Goal: Transaction & Acquisition: Purchase product/service

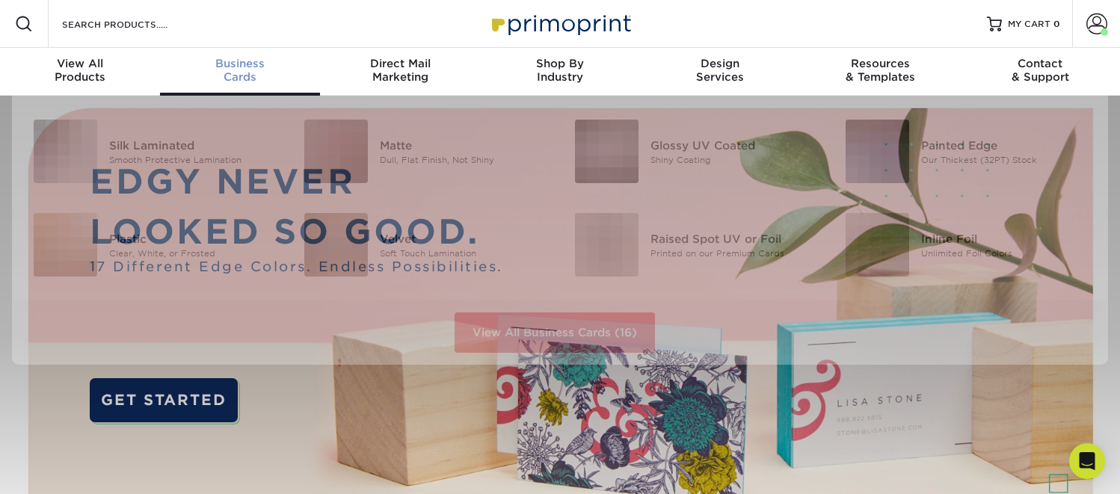
click at [252, 69] on span "Business" at bounding box center [240, 63] width 160 height 13
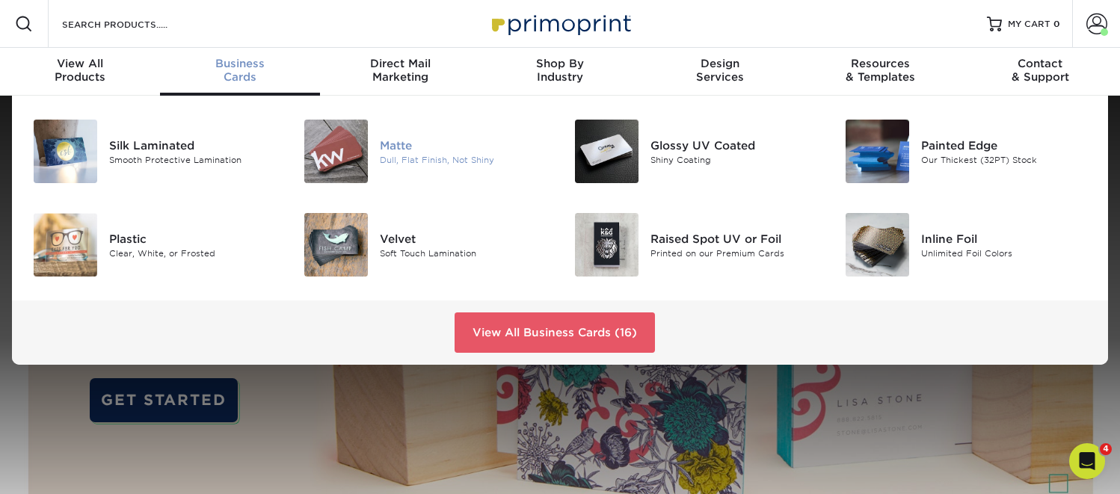
click at [345, 157] on img at bounding box center [336, 152] width 64 height 64
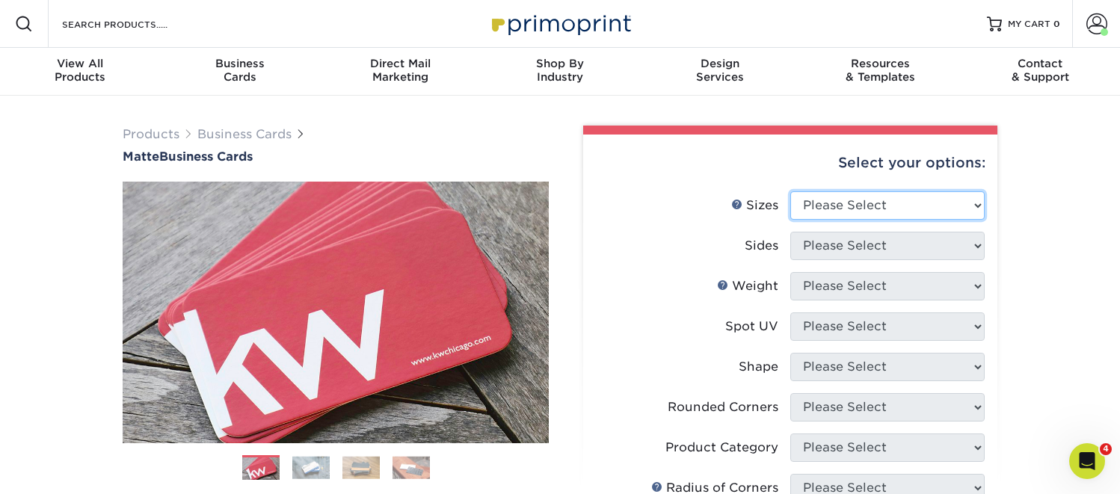
click at [862, 215] on select "Please Select 1.5" x 3.5" - Mini 1.75" x 3.5" - Mini 2" x 2" - Square 2" x 3" -…" at bounding box center [887, 205] width 194 height 28
select select "2.00x3.50"
click at [790, 191] on select "Please Select 1.5" x 3.5" - Mini 1.75" x 3.5" - Mini 2" x 2" - Square 2" x 3" -…" at bounding box center [887, 205] width 194 height 28
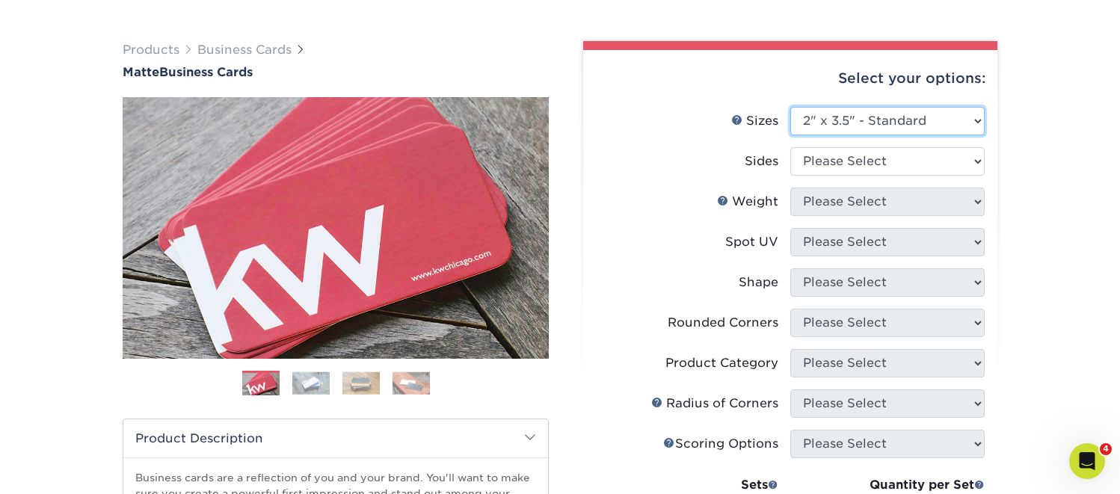
scroll to position [96, 0]
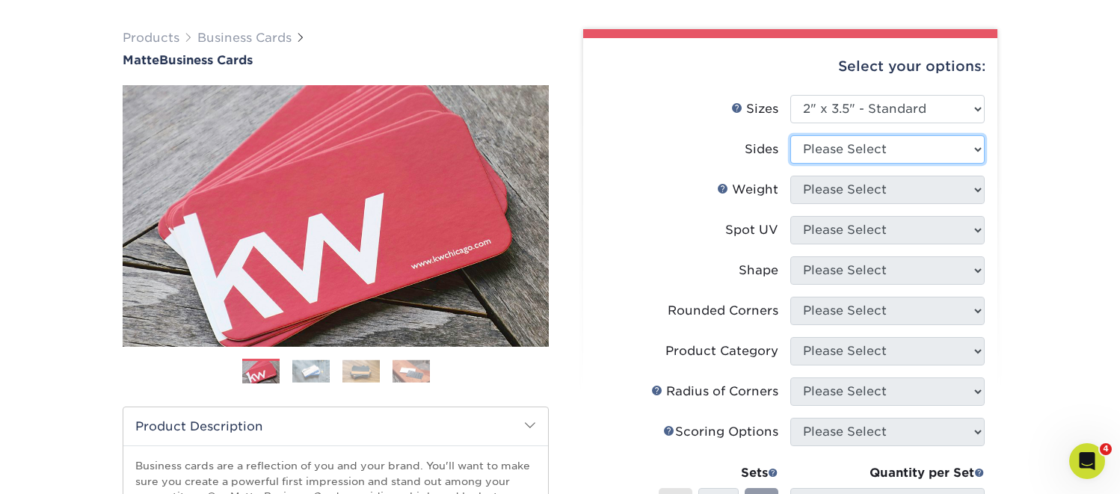
click at [854, 145] on select "Please Select Print Both Sides Print Front Only" at bounding box center [887, 149] width 194 height 28
select select "13abbda7-1d64-4f25-8bb2-c179b224825d"
click at [790, 135] on select "Please Select Print Both Sides Print Front Only" at bounding box center [887, 149] width 194 height 28
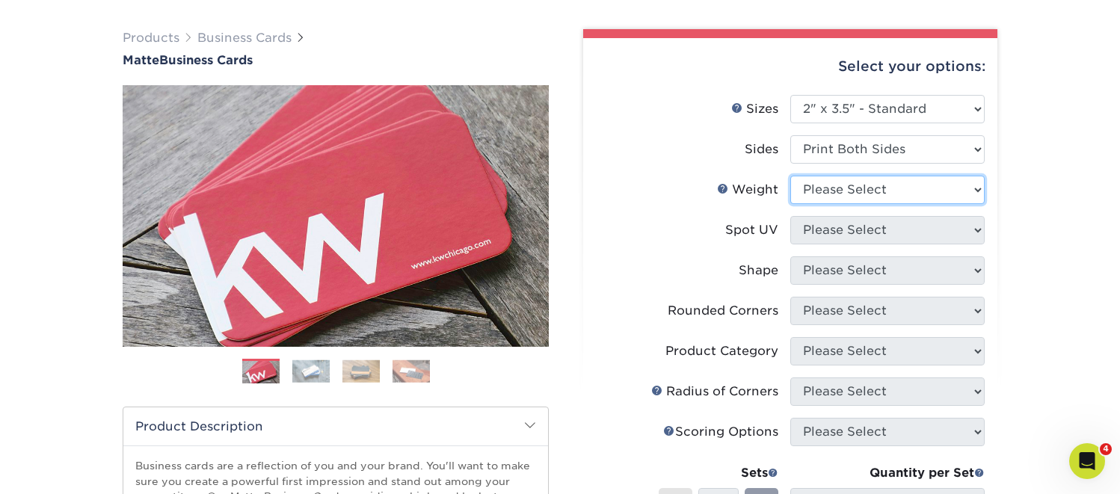
click at [829, 196] on select "Please Select 16PT 14PT" at bounding box center [887, 190] width 194 height 28
select select "16PT"
click at [790, 176] on select "Please Select 16PT 14PT" at bounding box center [887, 190] width 194 height 28
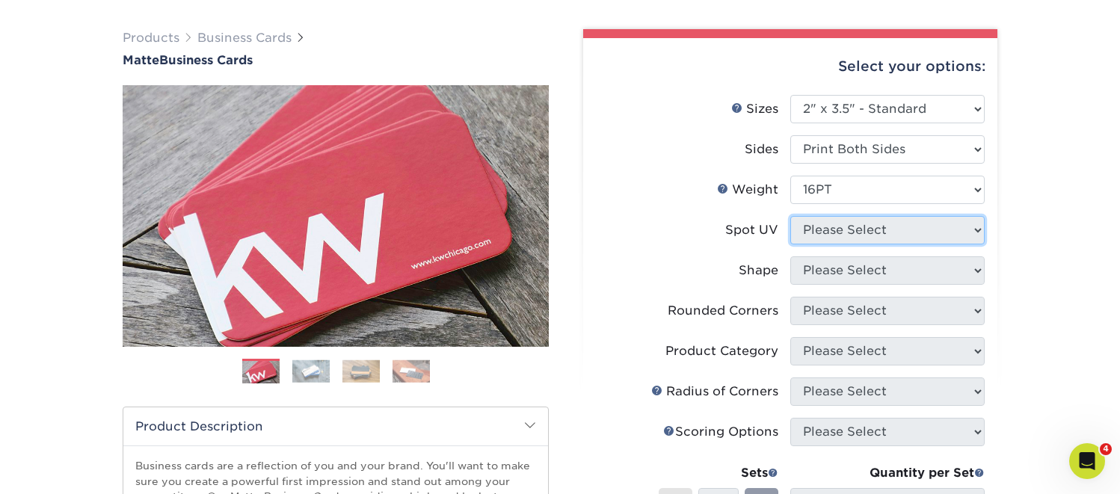
click at [825, 229] on select "Please Select No Spot UV Front and Back (Both Sides) Front Only Back Only" at bounding box center [887, 230] width 194 height 28
select select "3"
click at [790, 216] on select "Please Select No Spot UV Front and Back (Both Sides) Front Only Back Only" at bounding box center [887, 230] width 194 height 28
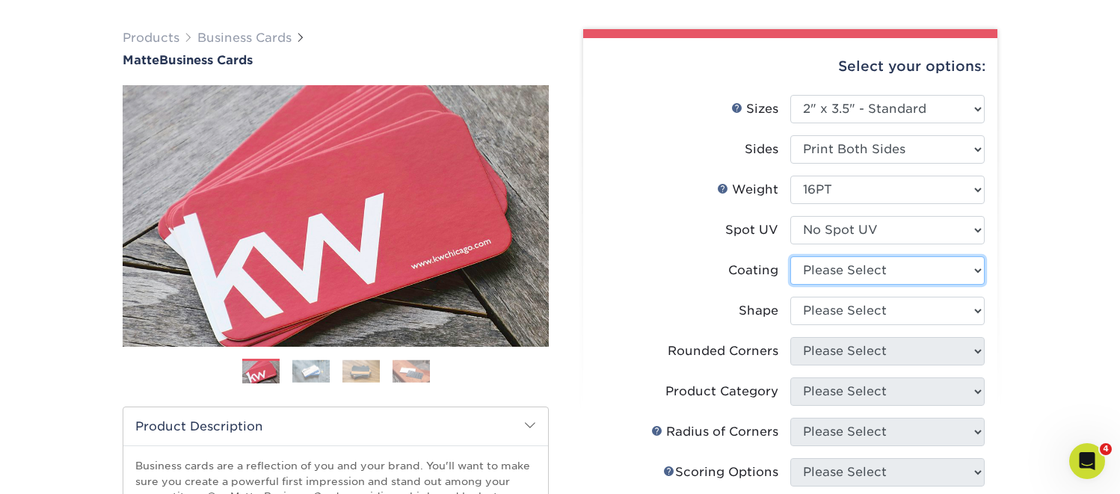
click at [824, 267] on select at bounding box center [887, 270] width 194 height 28
select select "121bb7b5-3b4d-429f-bd8d-bbf80e953313"
click at [790, 256] on select at bounding box center [887, 270] width 194 height 28
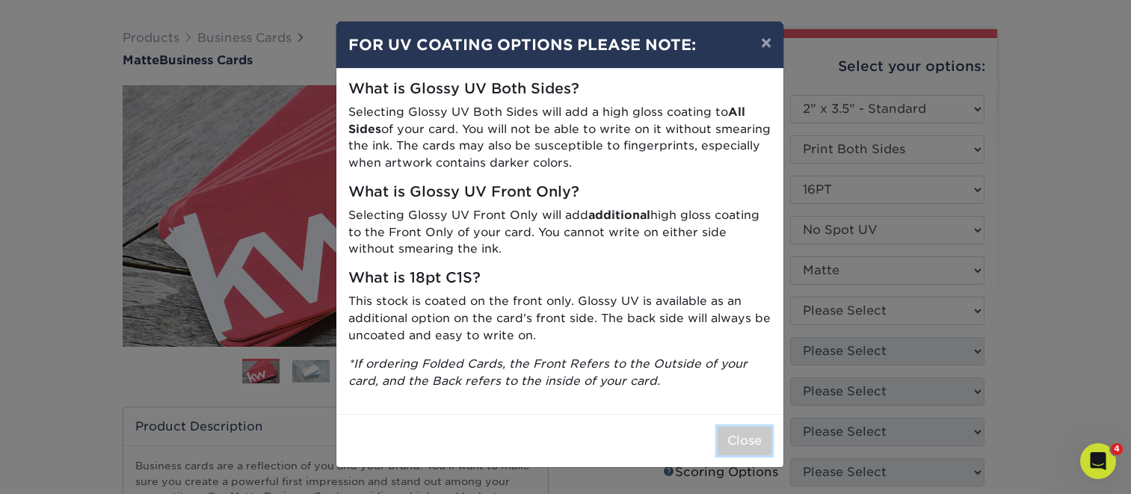
drag, startPoint x: 756, startPoint y: 451, endPoint x: 780, endPoint y: 380, distance: 75.0
click at [756, 450] on button "Close" at bounding box center [745, 441] width 54 height 28
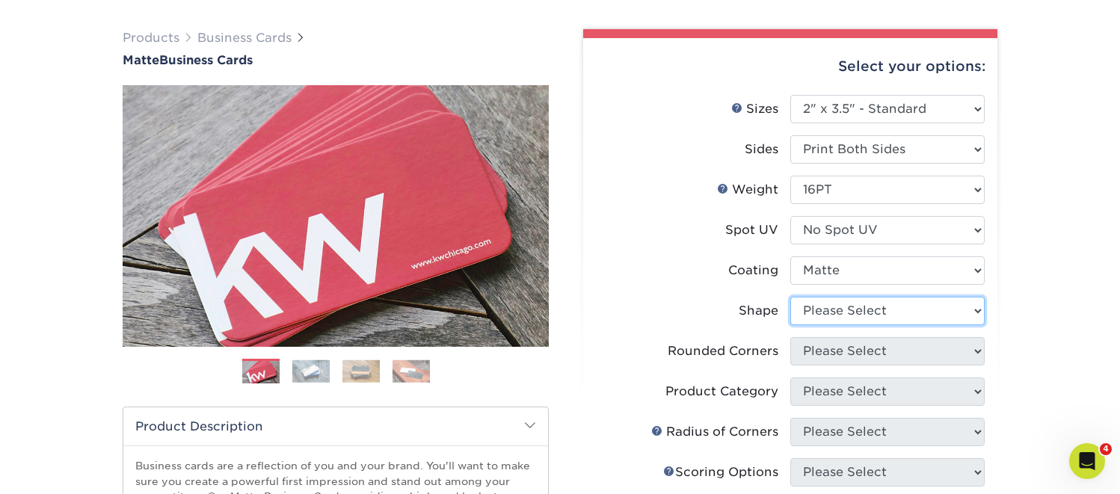
click at [837, 323] on select "Please Select Standard Oval" at bounding box center [887, 311] width 194 height 28
select select "standard"
click at [790, 297] on select "Please Select Standard Oval" at bounding box center [887, 311] width 194 height 28
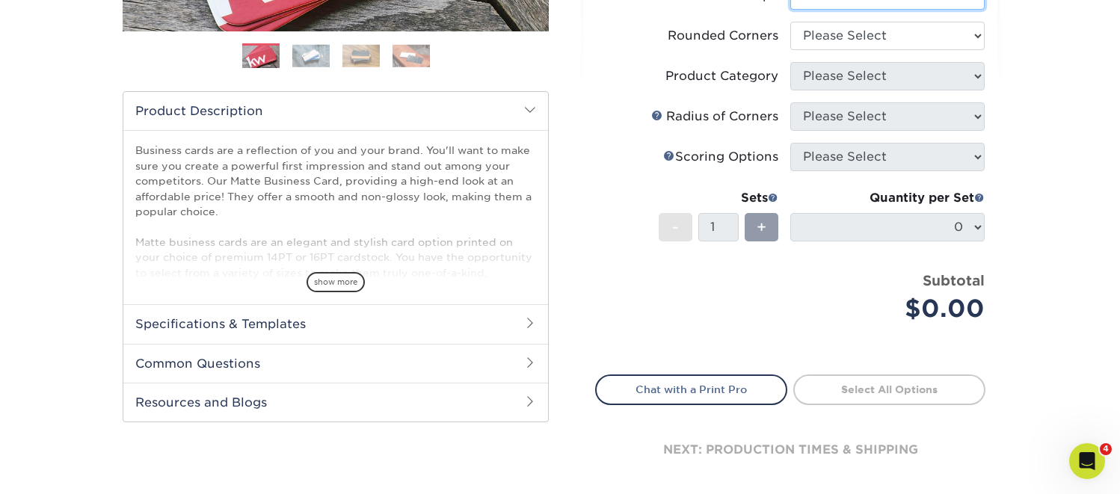
scroll to position [399, 0]
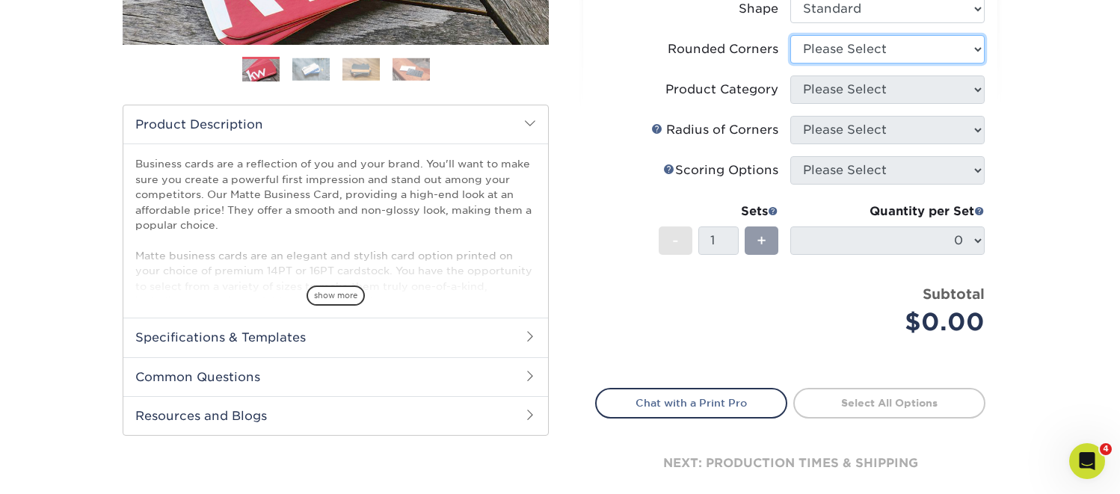
click at [833, 49] on select "Please Select Yes - Round 2 Corners Yes - Round 4 Corners No" at bounding box center [887, 49] width 194 height 28
select select "76a3b848-63b4-4449-aad1-d9e81d5a60f5"
click at [790, 35] on select "Please Select Yes - Round 2 Corners Yes - Round 4 Corners No" at bounding box center [887, 49] width 194 height 28
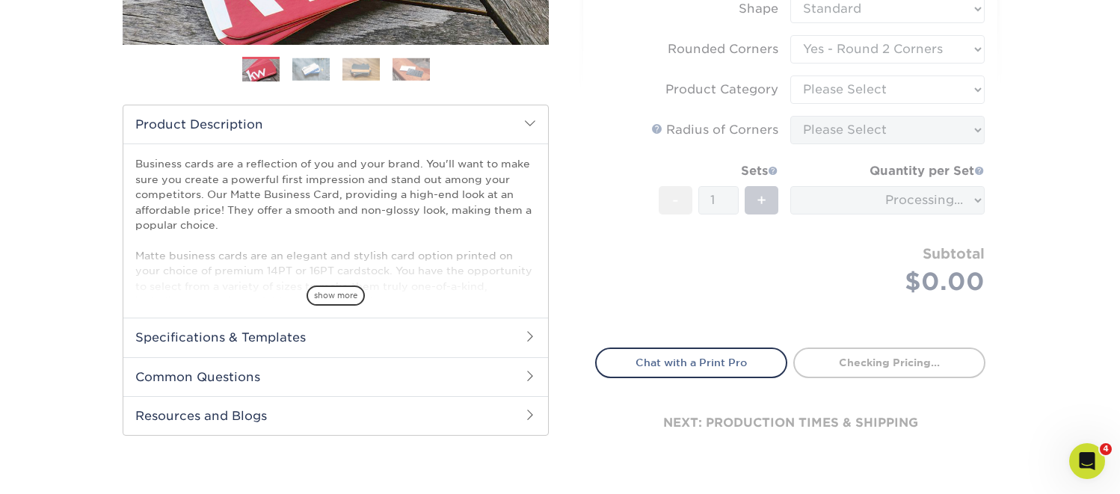
click at [820, 87] on form "Sizes Help Sizes Please Select 1.5" x 3.5" - Mini 1.75" x 3.5" - Mini 2" x 2" -…" at bounding box center [790, 62] width 390 height 538
click at [849, 90] on form "Sizes Help Sizes Please Select 1.5" x 3.5" - Mini 1.75" x 3.5" - Mini 2" x 2" -…" at bounding box center [790, 62] width 390 height 538
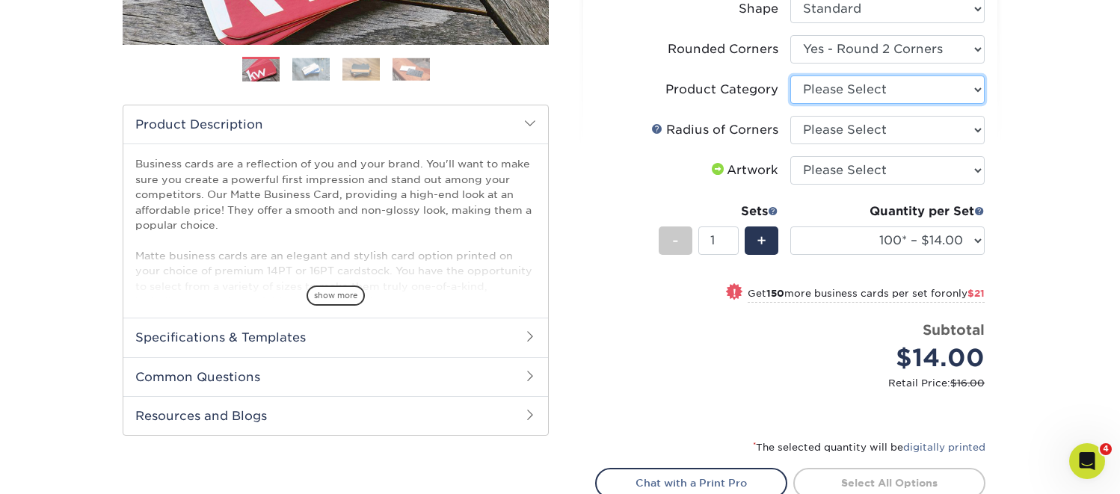
click at [831, 90] on select "Please Select Business Cards" at bounding box center [887, 90] width 194 height 28
select select "3b5148f1-0588-4f88-a218-97bcfdce65c1"
click at [790, 76] on select "Please Select Business Cards" at bounding box center [887, 90] width 194 height 28
click at [845, 132] on select "Please Select Rounded 1/8" Rounded 1/4"" at bounding box center [887, 130] width 194 height 28
select select "479fbfe7-6a0c-4895-8c9a-81739b7486c9"
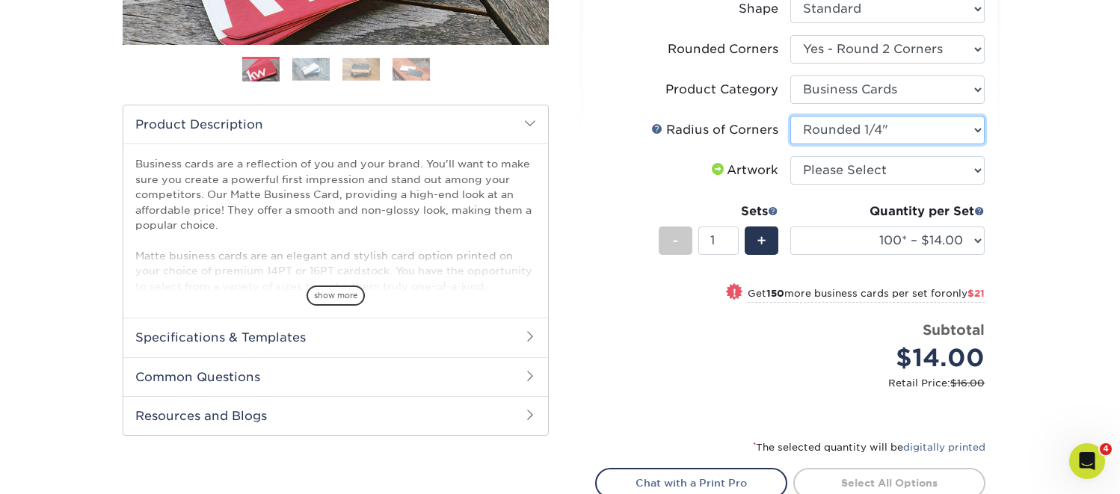
click at [790, 116] on select "Please Select Rounded 1/8" Rounded 1/4"" at bounding box center [887, 130] width 194 height 28
click at [829, 170] on select "Please Select I will upload files I need a design - $100" at bounding box center [887, 170] width 194 height 28
select select "upload"
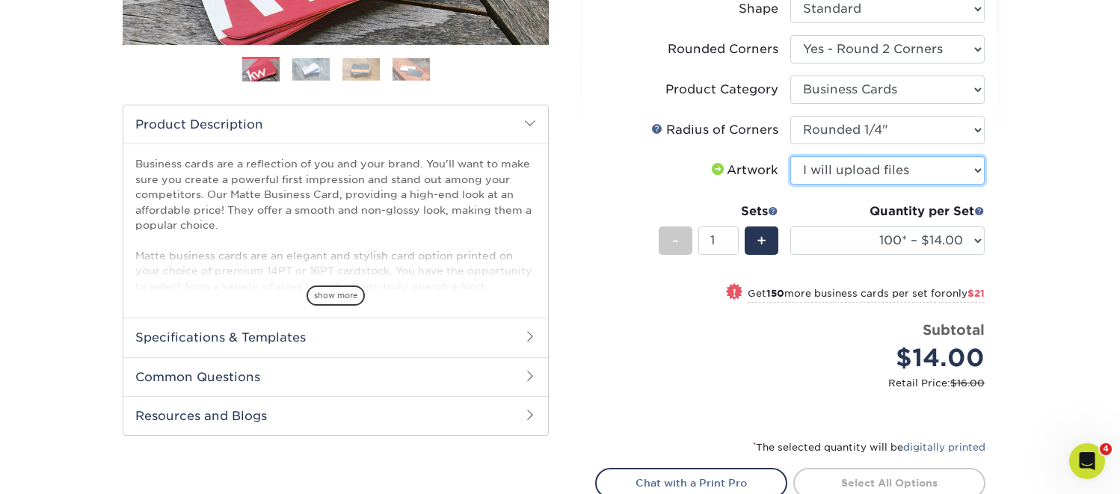
click at [790, 156] on select "Please Select I will upload files I need a design - $100" at bounding box center [887, 170] width 194 height 28
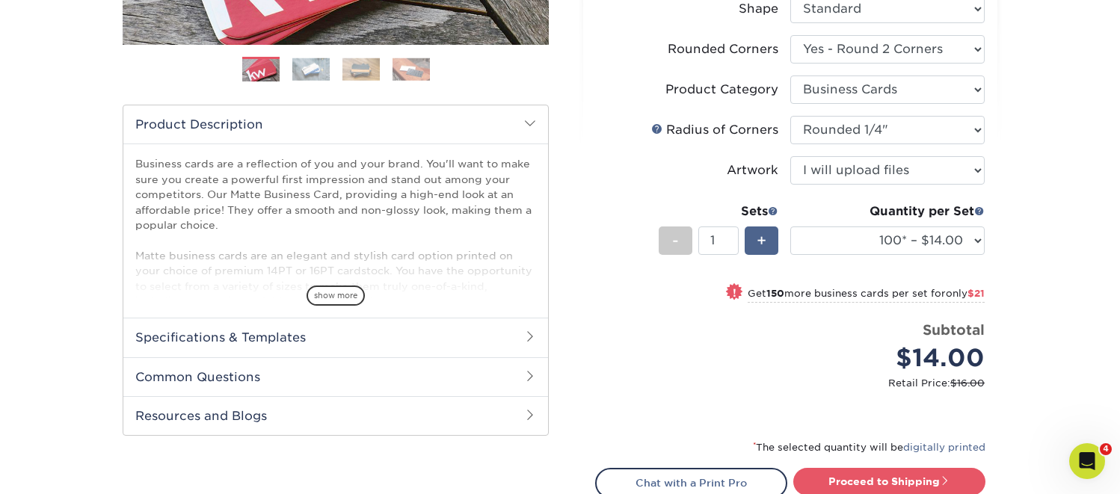
click at [770, 239] on div "+" at bounding box center [762, 241] width 34 height 28
type input "2"
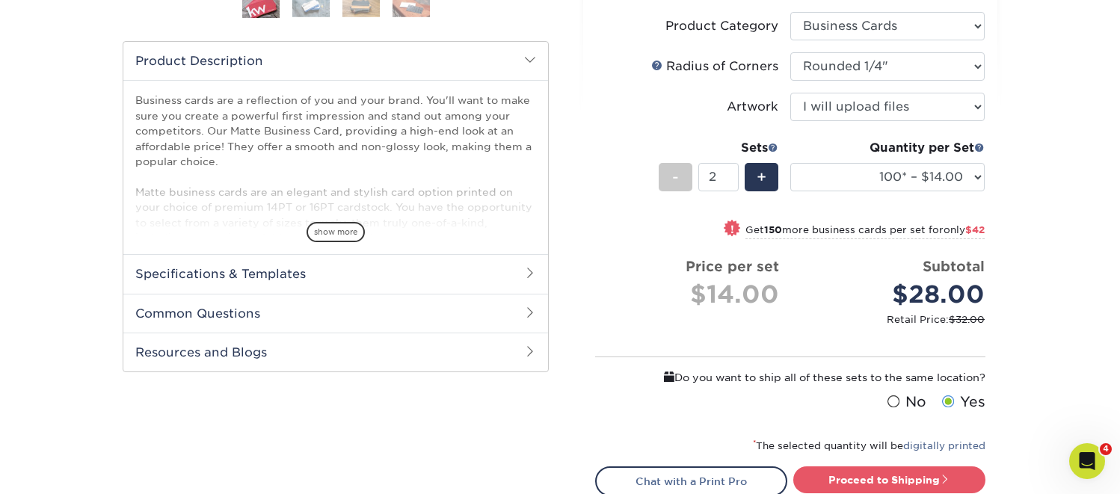
scroll to position [594, 0]
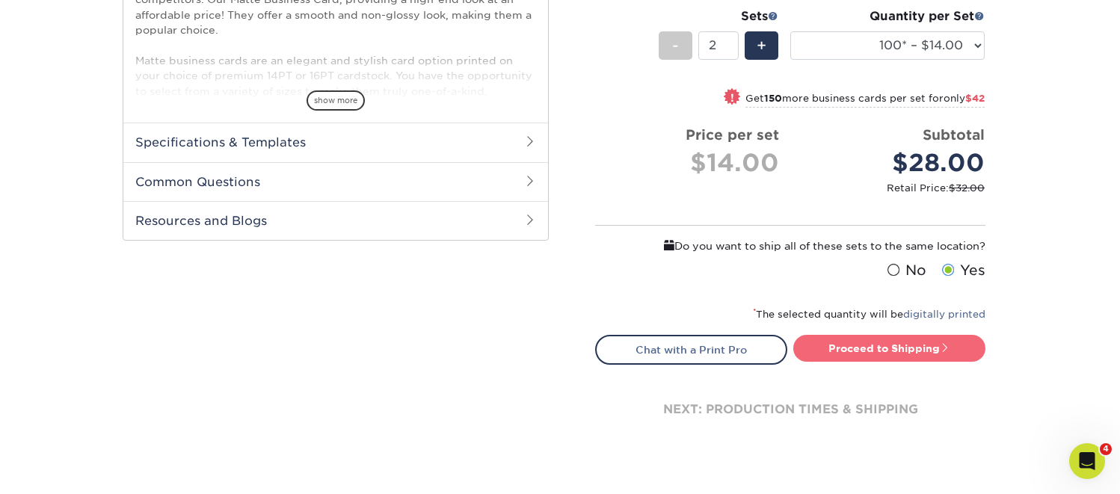
click at [885, 351] on link "Proceed to Shipping" at bounding box center [889, 348] width 192 height 27
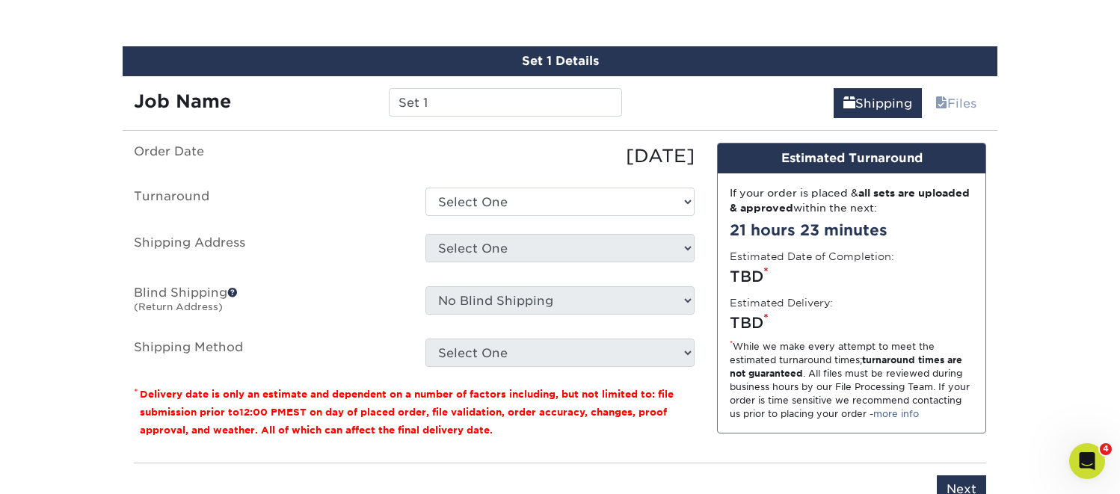
scroll to position [968, 0]
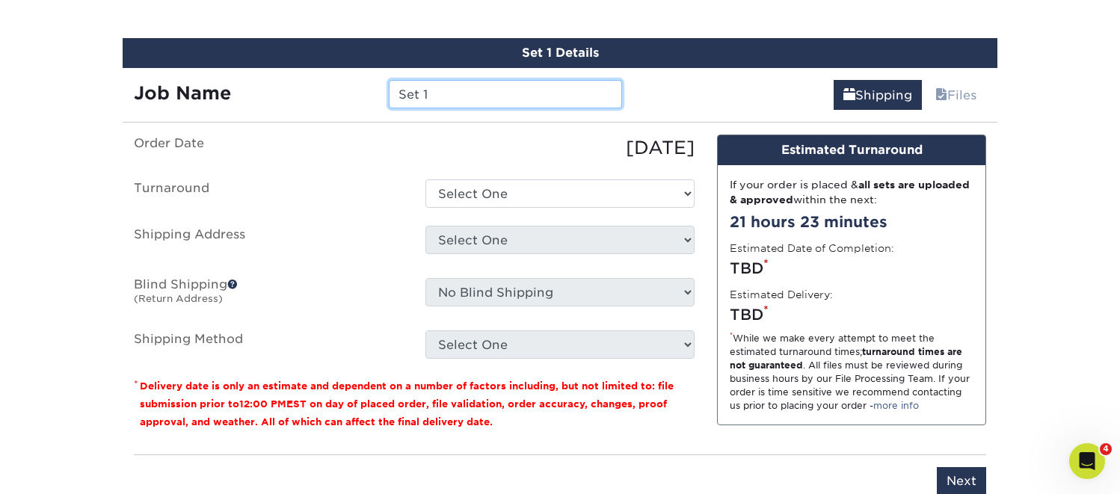
click at [443, 93] on input "Set 1" at bounding box center [505, 94] width 233 height 28
type input "S"
type input "[PERSON_NAME] Bus Cards"
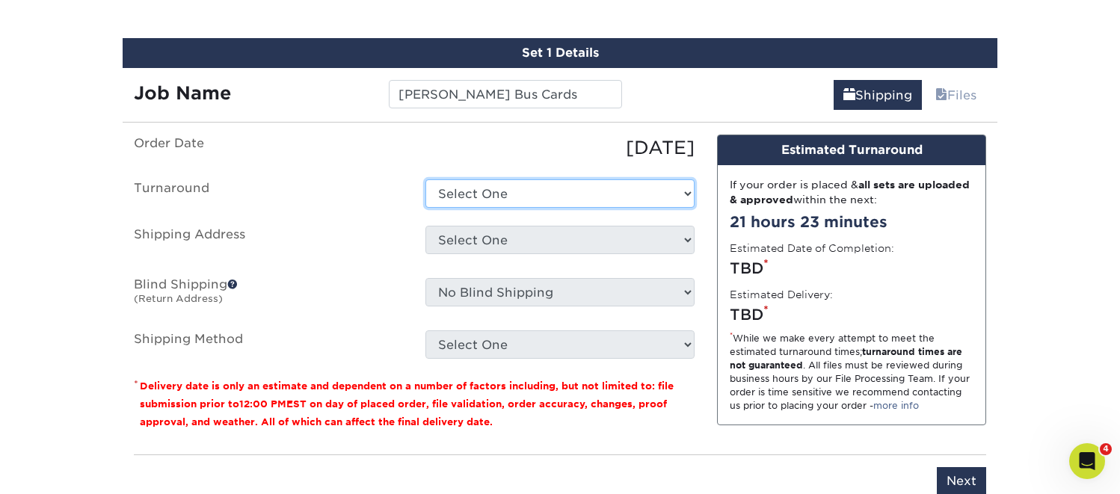
click at [476, 182] on select "Select One 2-4 Business Days 2 Day Next Business Day" at bounding box center [559, 193] width 269 height 28
select select "1a14f52c-e88e-4b57-988e-4a9ef63b1916"
click at [425, 179] on select "Select One 2-4 Business Days 2 Day Next Business Day" at bounding box center [559, 193] width 269 height 28
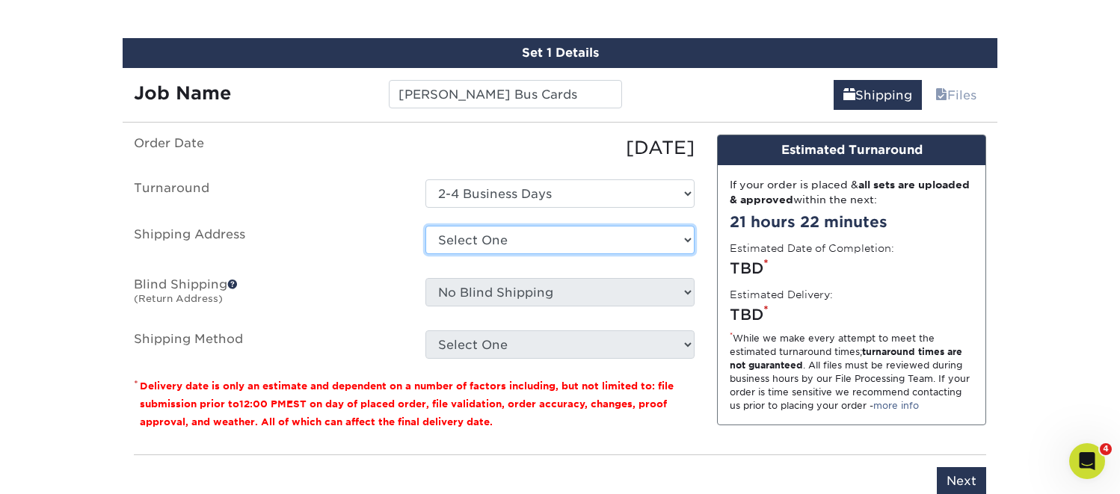
click at [458, 241] on select "Select One Adriana Segura Alex Cooper Alyssa Spath Amber O'Briant Amber O'Brian…" at bounding box center [559, 240] width 269 height 28
select select "232312"
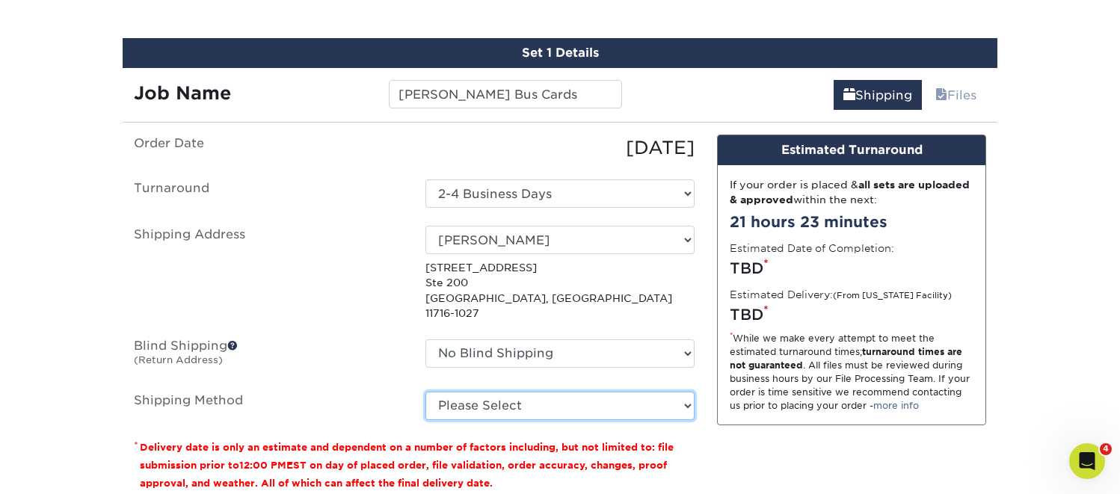
click at [505, 392] on select "Please Select Ground Shipping (+$14.95) 3 Day Shipping Service (+$15.34) 2 Day …" at bounding box center [559, 406] width 269 height 28
select select "03"
click at [425, 392] on select "Please Select Ground Shipping (+$14.95) 3 Day Shipping Service (+$15.34) 2 Day …" at bounding box center [559, 406] width 269 height 28
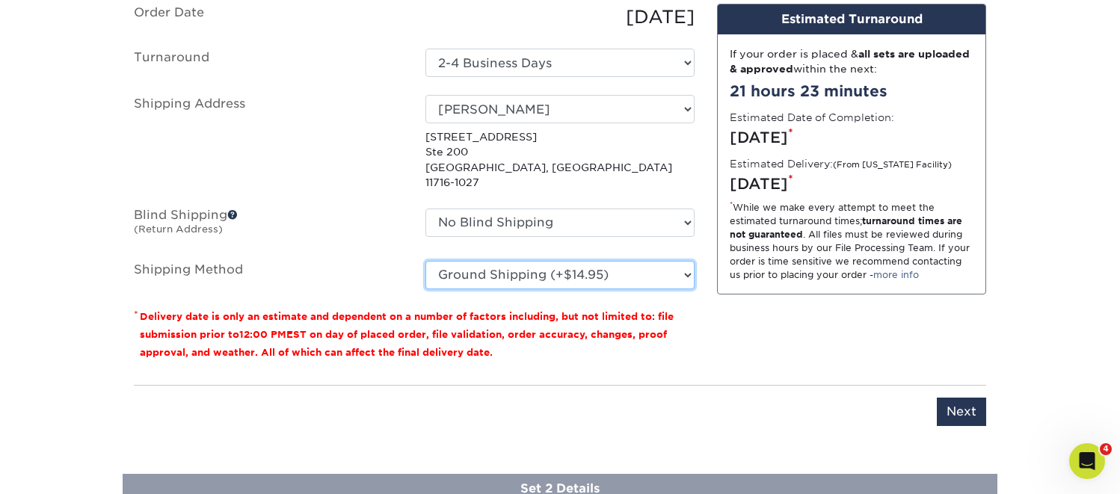
scroll to position [1106, 0]
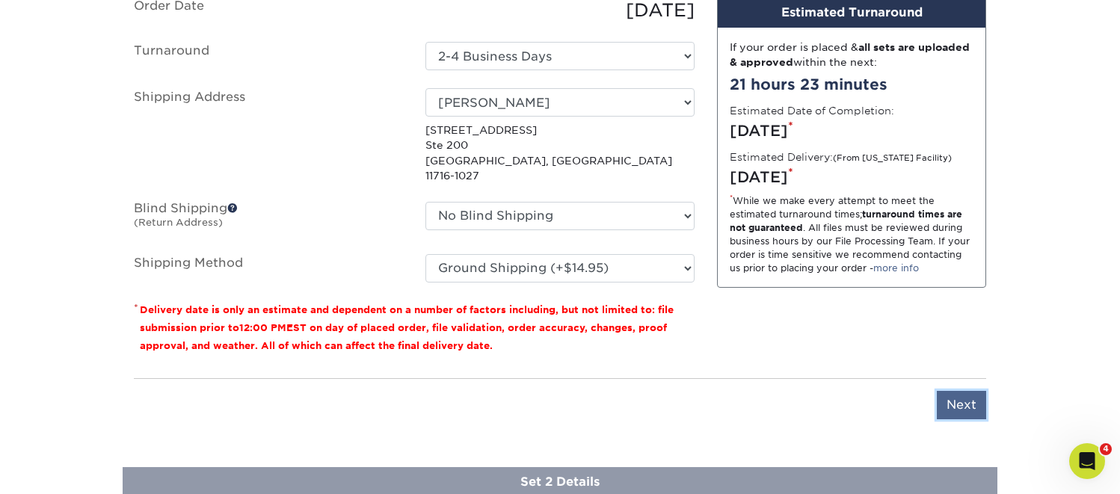
click at [959, 391] on input "Next" at bounding box center [961, 405] width 49 height 28
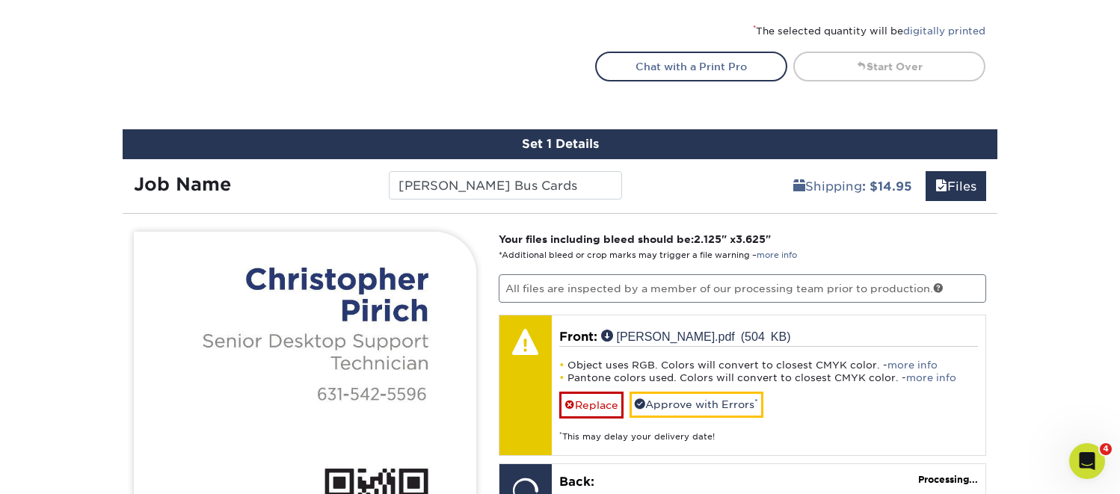
scroll to position [1048, 0]
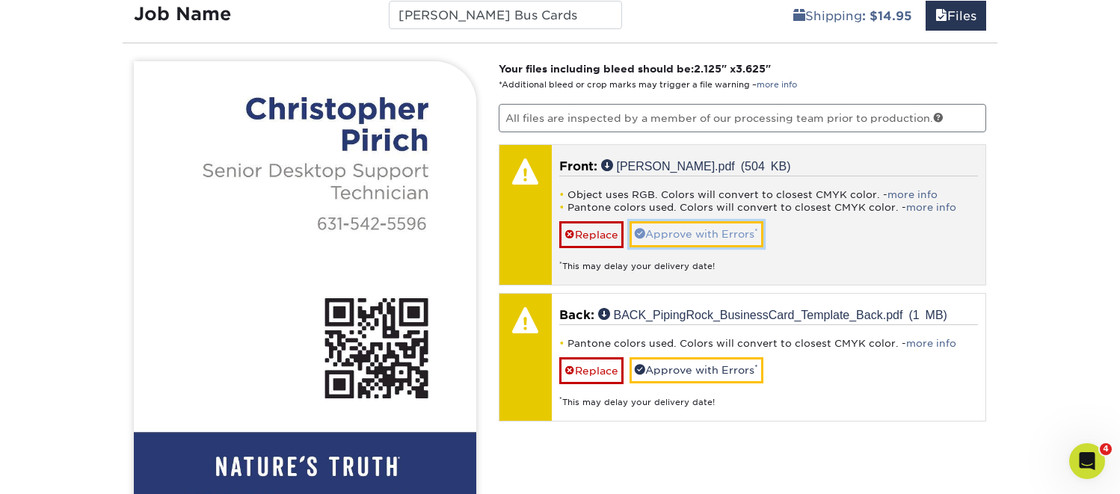
click at [683, 228] on link "Approve with Errors *" at bounding box center [697, 233] width 134 height 25
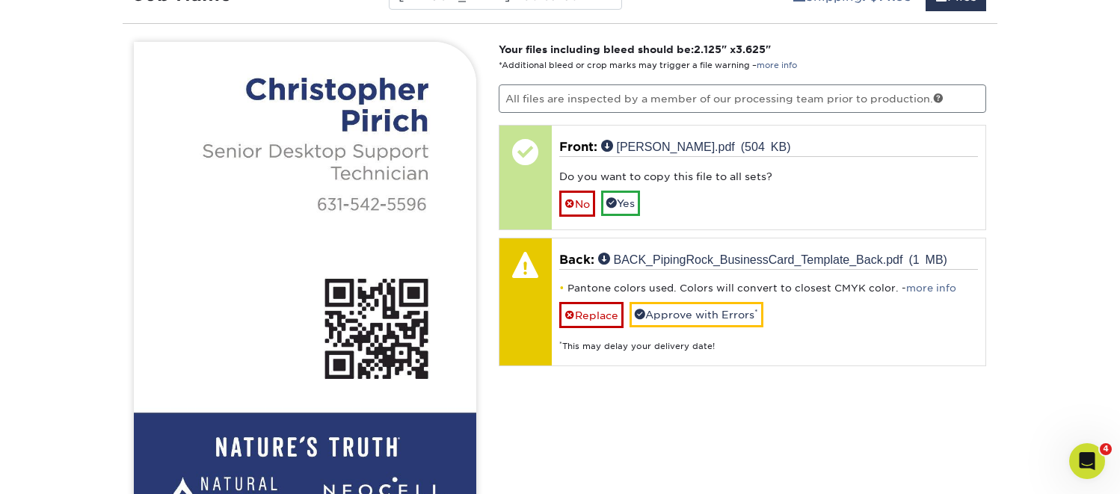
scroll to position [1283, 0]
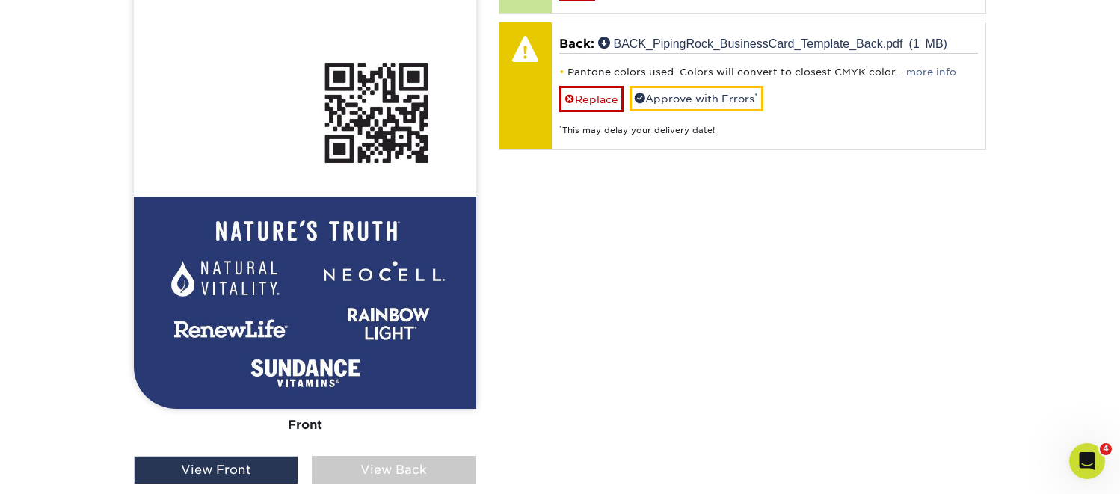
drag, startPoint x: 404, startPoint y: 476, endPoint x: 419, endPoint y: 463, distance: 20.2
click at [404, 475] on div "View Back" at bounding box center [394, 470] width 164 height 28
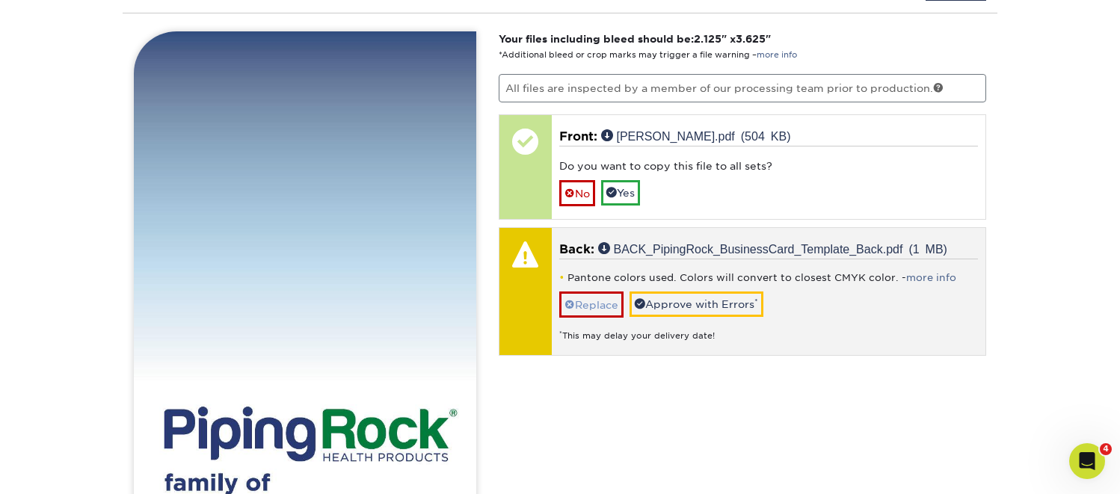
scroll to position [1051, 0]
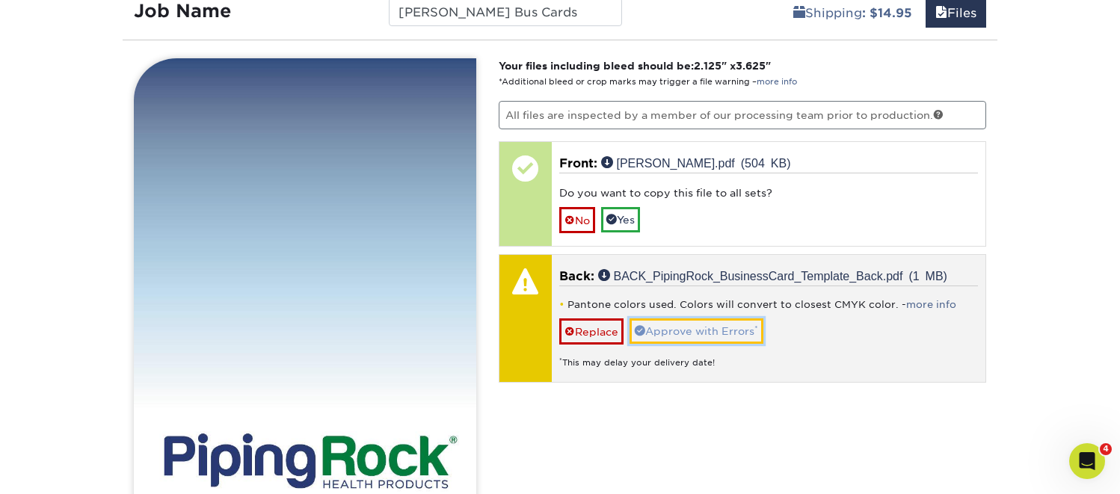
click at [693, 328] on link "Approve with Errors *" at bounding box center [697, 331] width 134 height 25
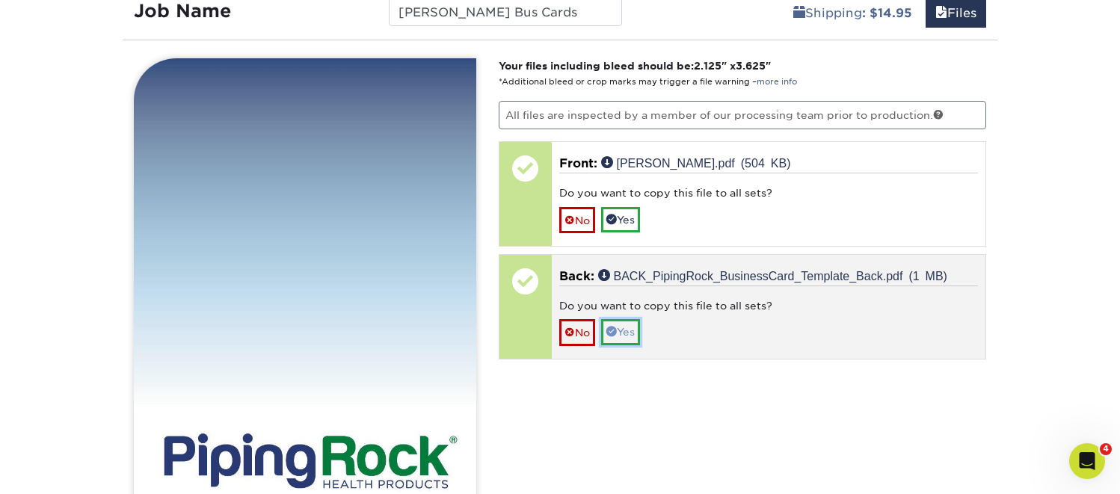
click at [622, 330] on link "Yes" at bounding box center [620, 331] width 39 height 25
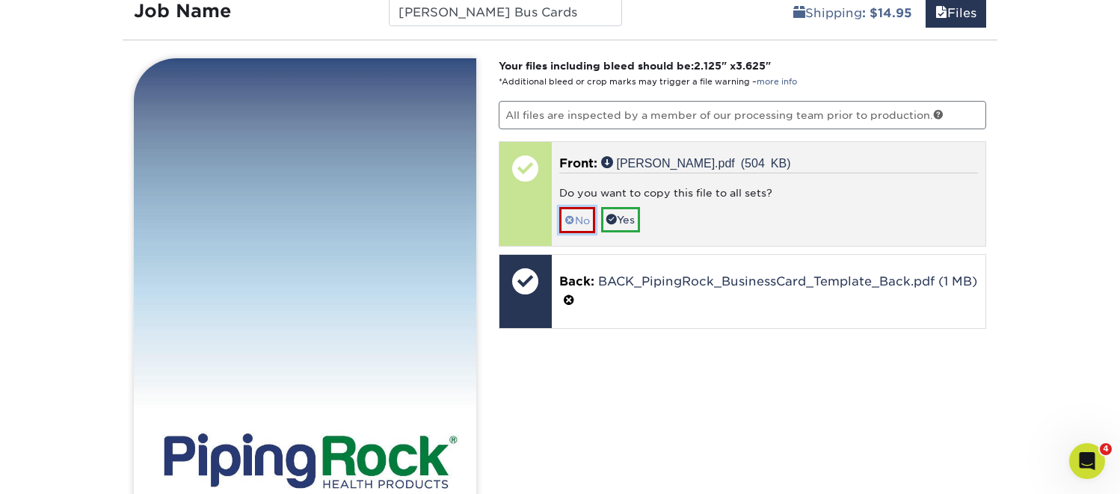
click at [578, 221] on link "No" at bounding box center [577, 220] width 36 height 26
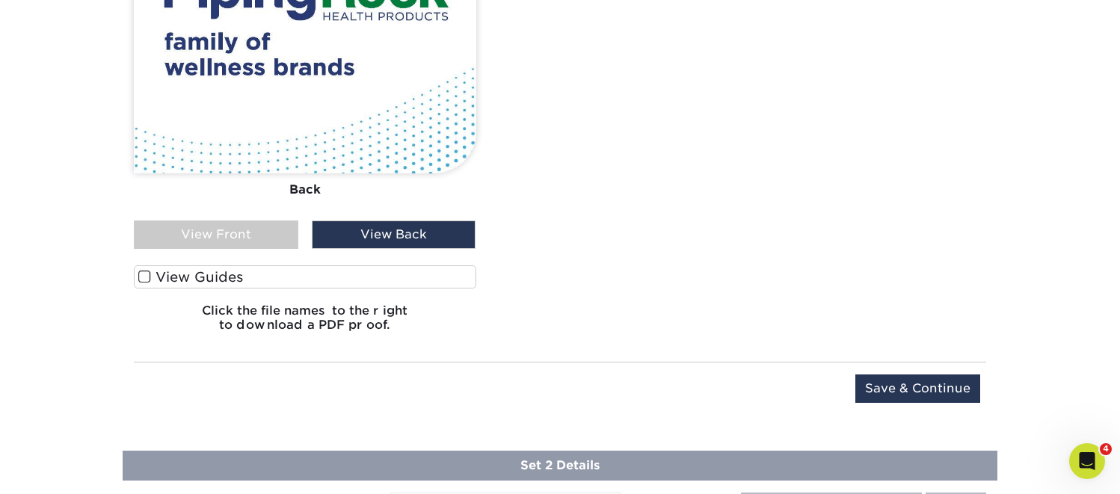
scroll to position [1524, 0]
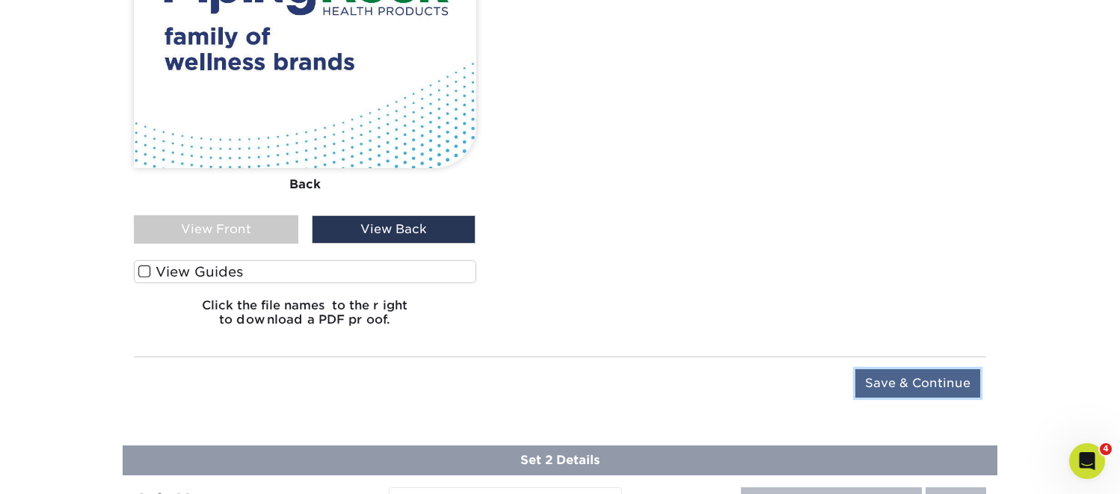
click at [905, 384] on input "Save & Continue" at bounding box center [917, 383] width 125 height 28
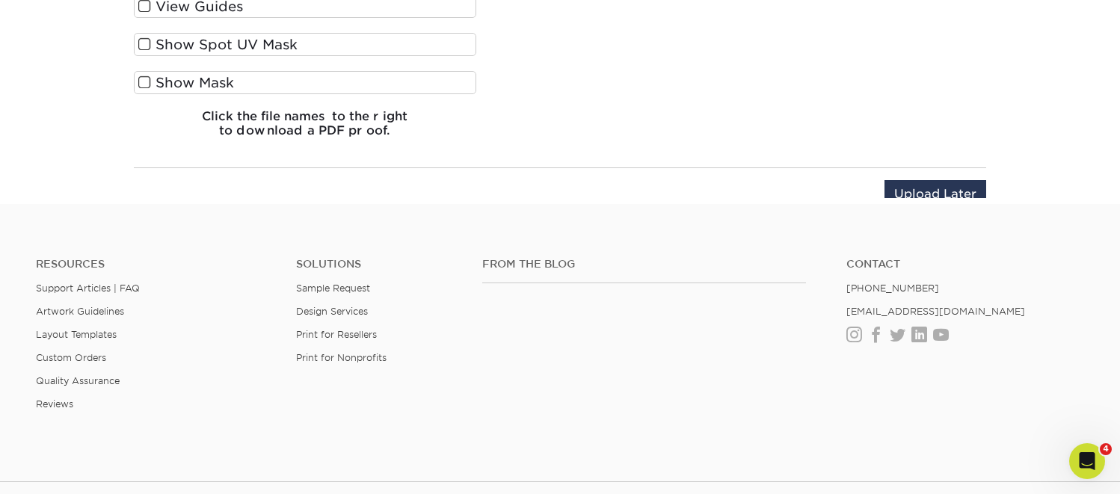
scroll to position [929, 0]
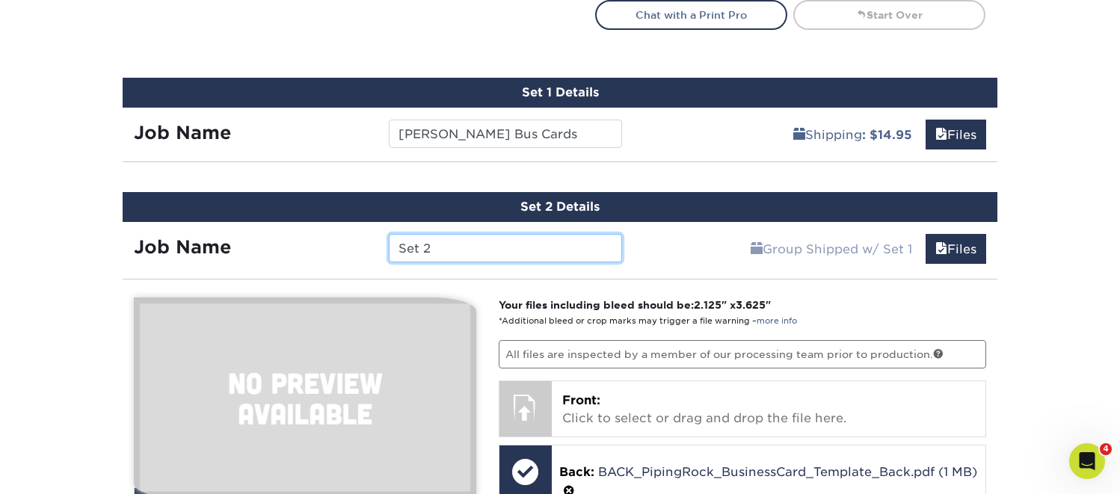
drag, startPoint x: 442, startPoint y: 252, endPoint x: 312, endPoint y: 232, distance: 131.7
click at [314, 231] on div "Job Name Set 2" at bounding box center [378, 244] width 511 height 45
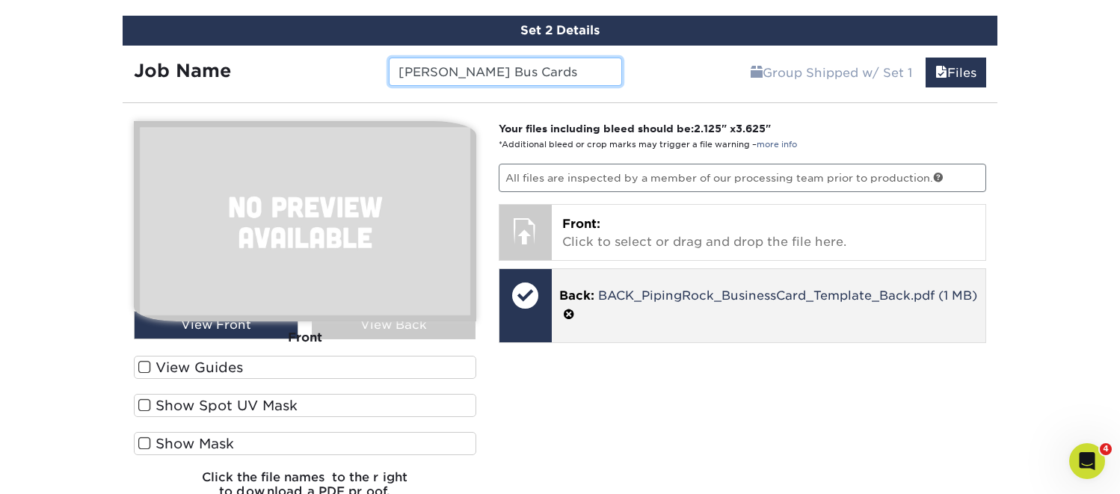
scroll to position [1299, 0]
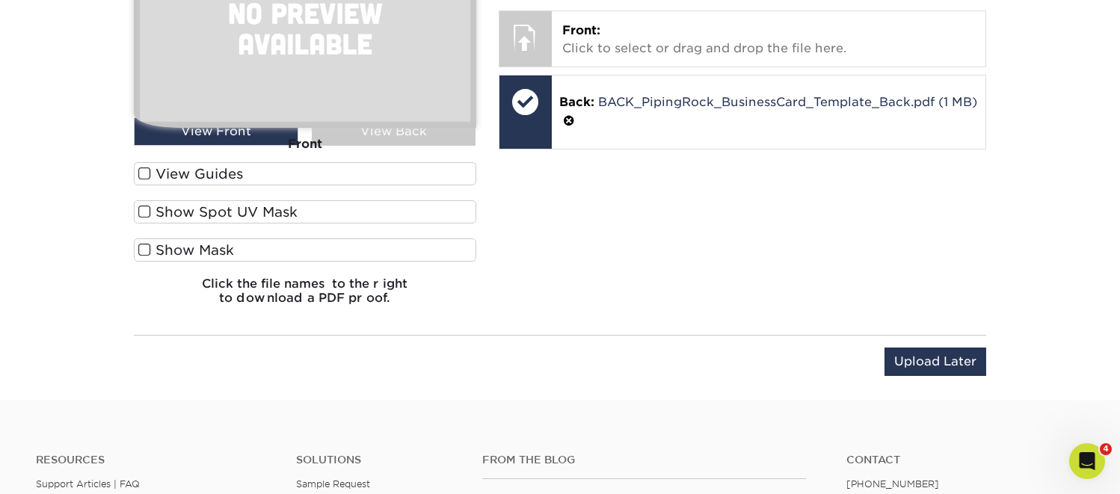
type input "[PERSON_NAME] Bus Cards"
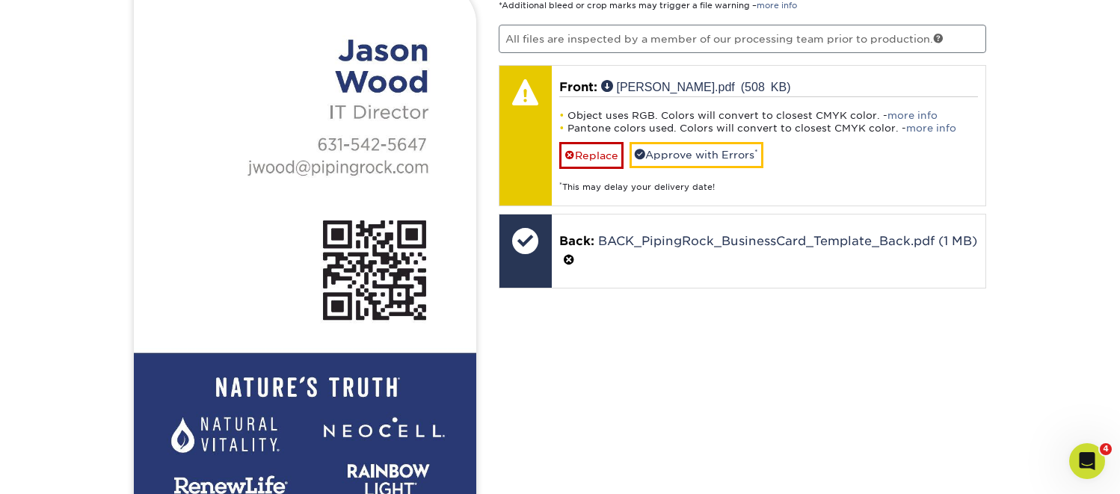
scroll to position [1181, 0]
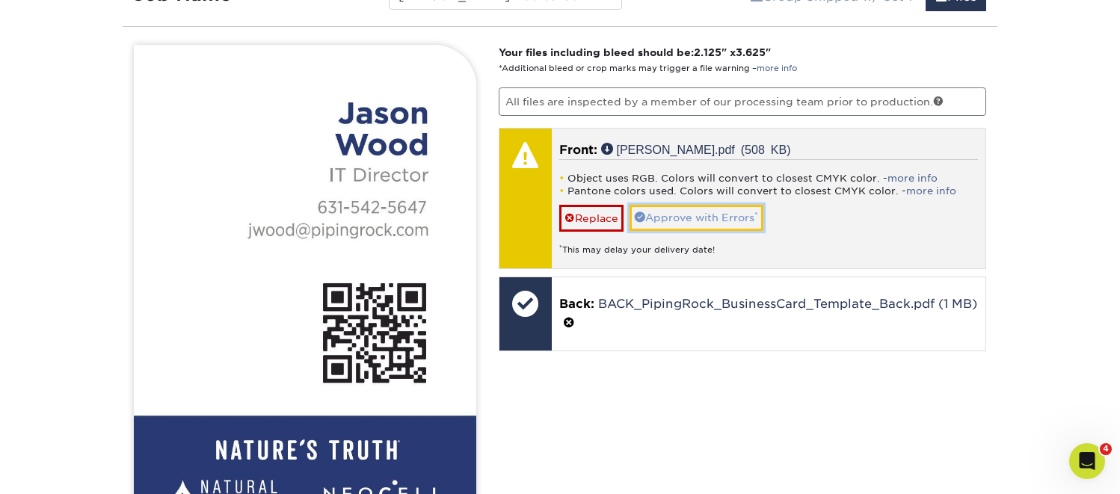
click at [689, 211] on link "Approve with Errors *" at bounding box center [697, 217] width 134 height 25
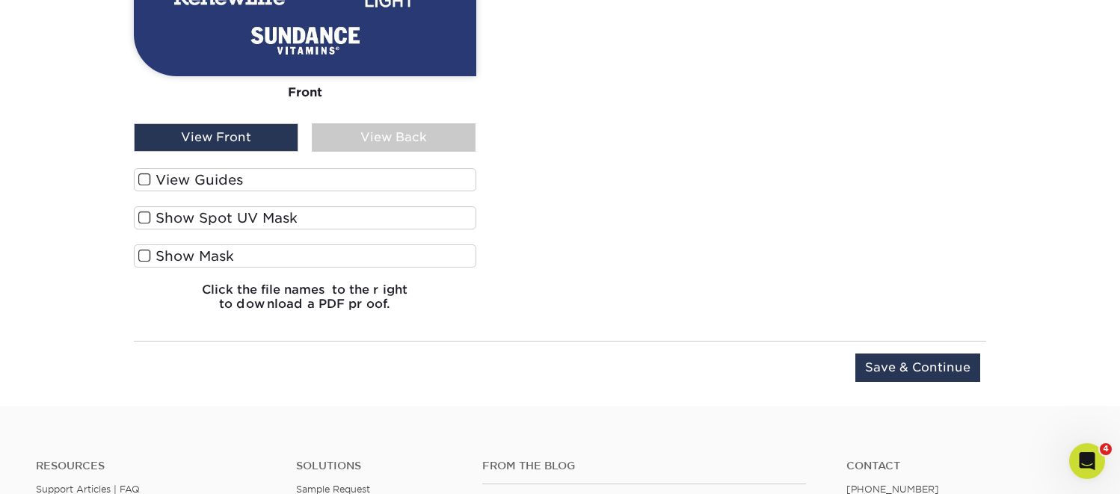
scroll to position [1757, 0]
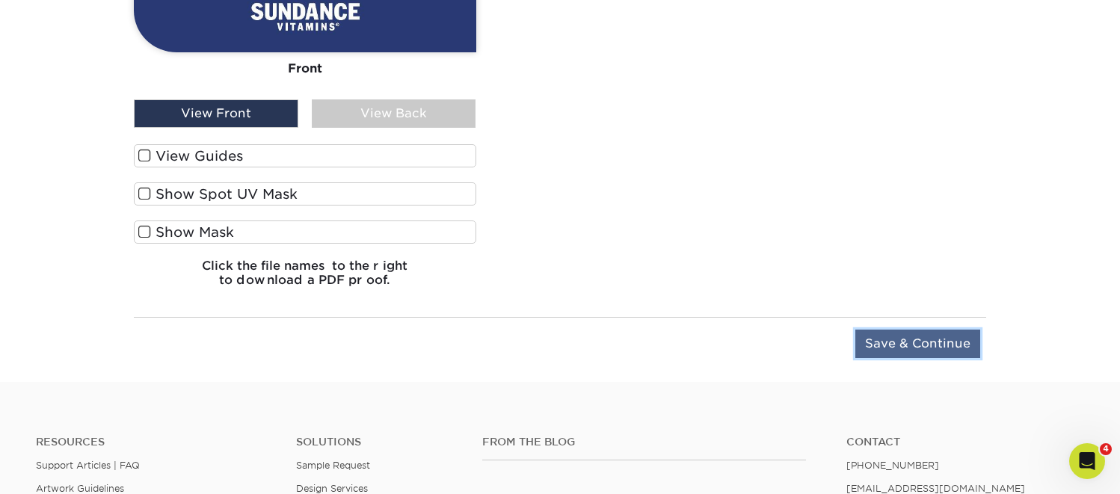
click at [904, 342] on input "Save & Continue" at bounding box center [917, 344] width 125 height 28
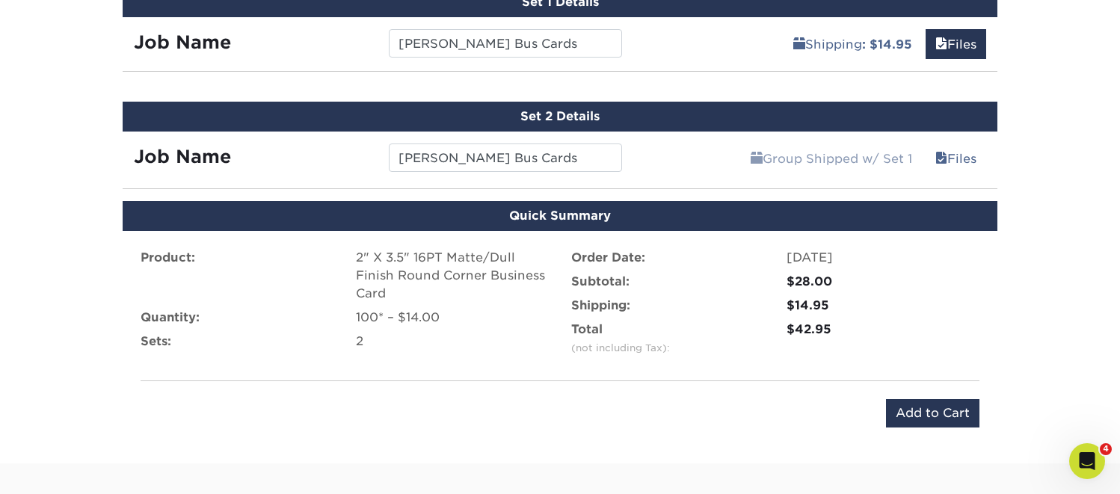
scroll to position [1020, 0]
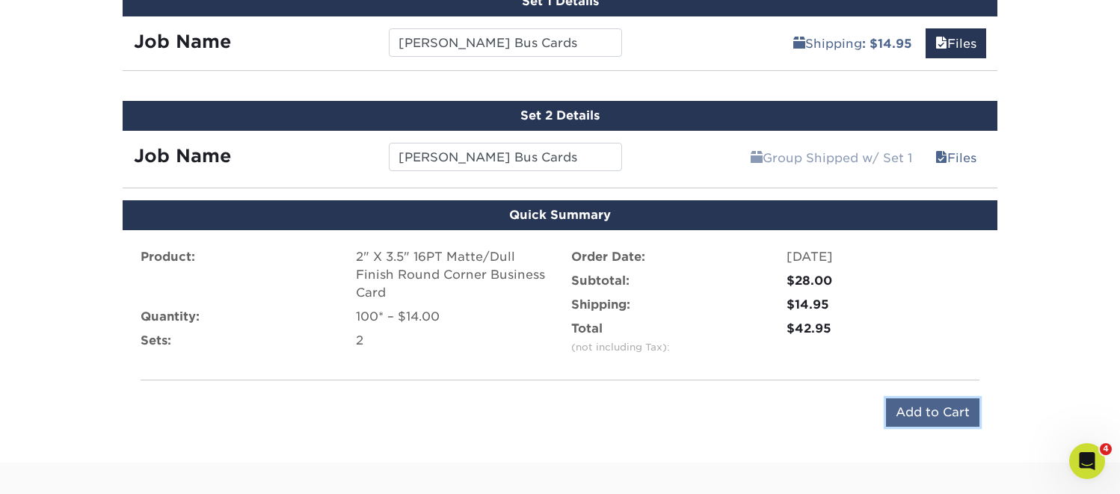
click at [916, 405] on input "Add to Cart" at bounding box center [932, 413] width 93 height 28
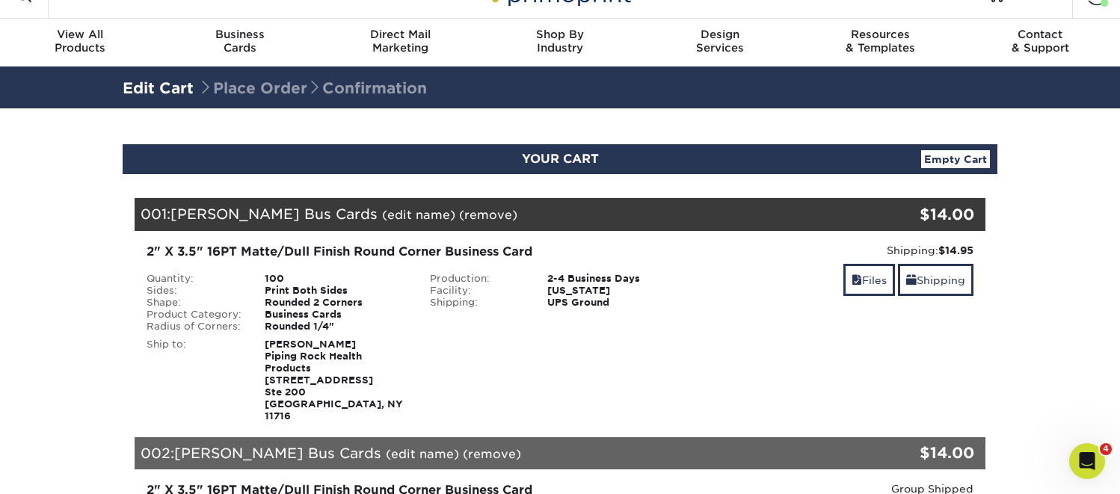
scroll to position [96, 0]
